Goal: Task Accomplishment & Management: Manage account settings

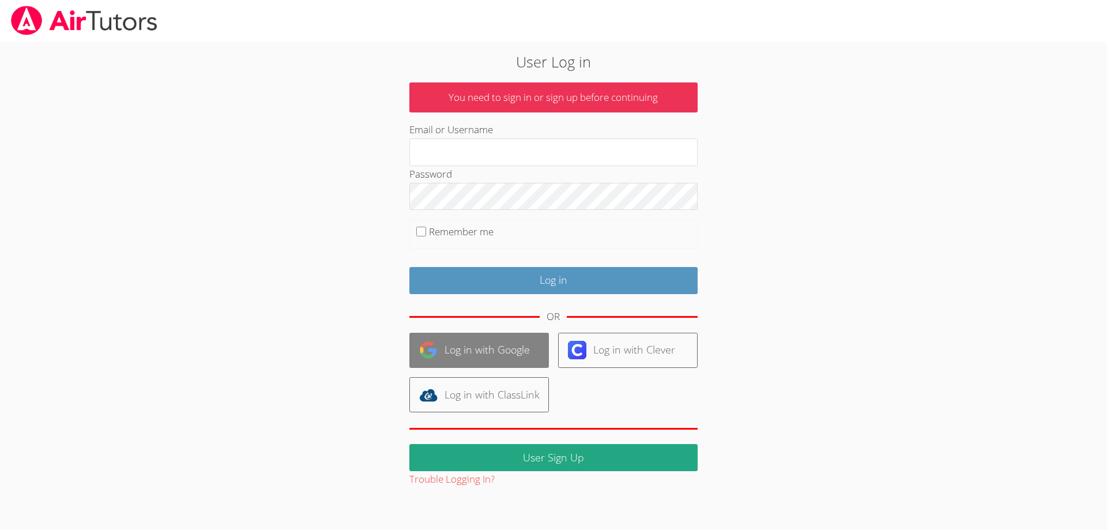
click at [505, 350] on link "Log in with Google" at bounding box center [480, 350] width 140 height 35
